Goal: Task Accomplishment & Management: Complete application form

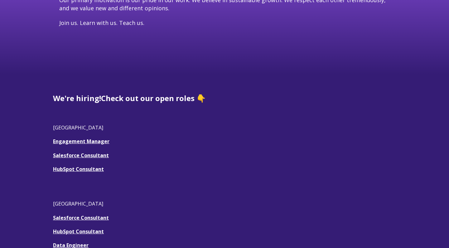
scroll to position [122, 0]
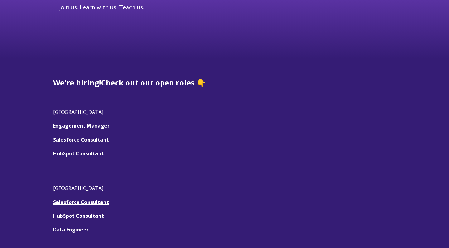
click at [79, 151] on link "HubSpot Consultant" at bounding box center [78, 153] width 51 height 7
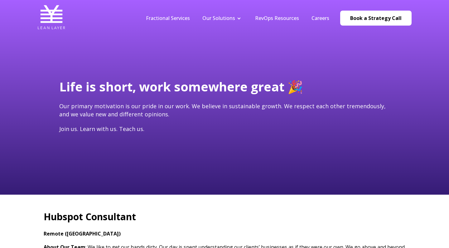
type input "[PERSON_NAME][EMAIL_ADDRESS][DOMAIN_NAME]"
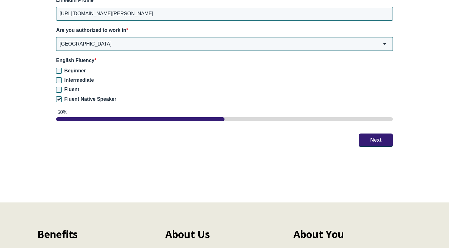
scroll to position [991, 0]
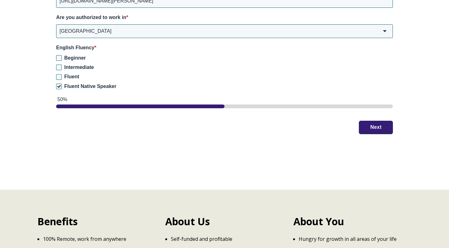
click at [369, 125] on button "Next" at bounding box center [376, 126] width 34 height 13
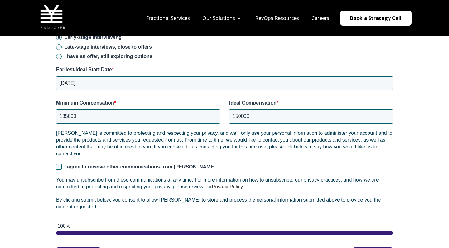
scroll to position [811, 0]
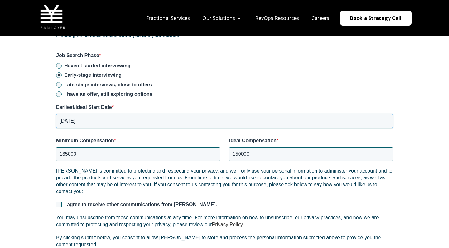
click at [80, 121] on input "[DATE]" at bounding box center [224, 121] width 337 height 14
click at [72, 122] on input "[DATE]" at bounding box center [224, 121] width 337 height 14
click at [76, 121] on input "[DATE]" at bounding box center [224, 121] width 337 height 14
type input "[DATE]"
click at [232, 90] on div "Haven't started interviewing Early-stage interviewing Late-stage interviews, cl…" at bounding box center [224, 80] width 337 height 36
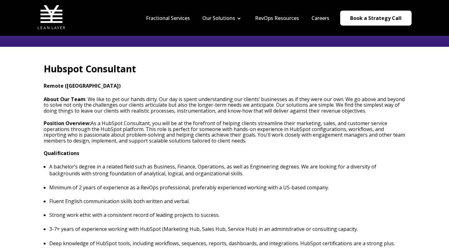
scroll to position [136, 0]
